Goal: Task Accomplishment & Management: Use online tool/utility

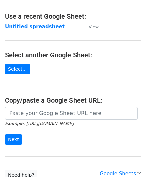
scroll to position [33, 0]
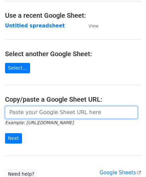
click at [24, 114] on input "url" at bounding box center [71, 112] width 132 height 13
paste input "https://docs.google.com/spreadsheets/d/1hZTg7C2rU7xUE7LVQhrb-Hu-7y3ejNbM4ITQng3…"
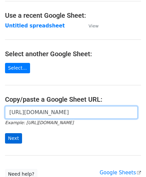
type input "https://docs.google.com/spreadsheets/d/1hZTg7C2rU7xUE7LVQhrb-Hu-7y3ejNbM4ITQng3…"
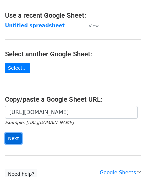
click at [11, 138] on input "Next" at bounding box center [13, 138] width 17 height 10
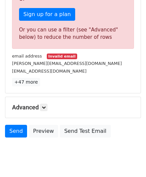
scroll to position [225, 0]
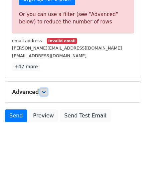
click at [47, 88] on link at bounding box center [43, 91] width 7 height 7
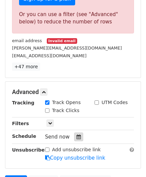
click at [76, 134] on icon at bounding box center [78, 136] width 4 height 5
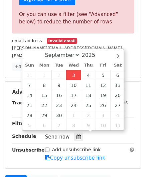
type input "[DATE] 12:00"
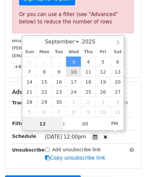
type input "6"
drag, startPoint x: 49, startPoint y: 124, endPoint x: 13, endPoint y: 123, distance: 35.4
click at [13, 123] on body "New Campaign Daily emails left: 0 Google Sheet: Untitled spreadsheet Variables …" at bounding box center [73, 7] width 146 height 454
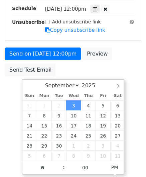
type input "[DATE] 18:00"
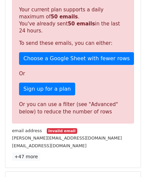
scroll to position [306, 0]
